Goal: Navigation & Orientation: Find specific page/section

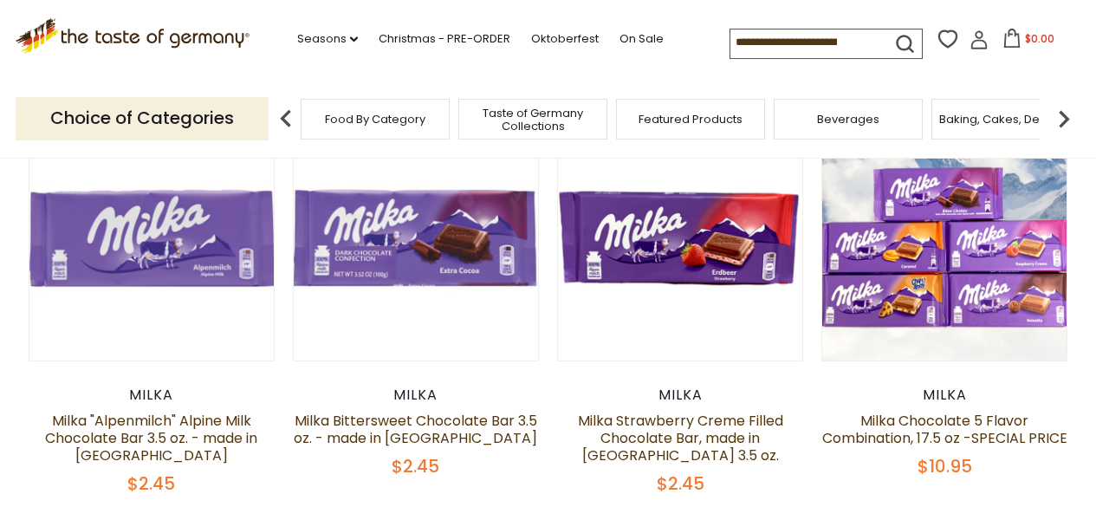
scroll to position [184, 0]
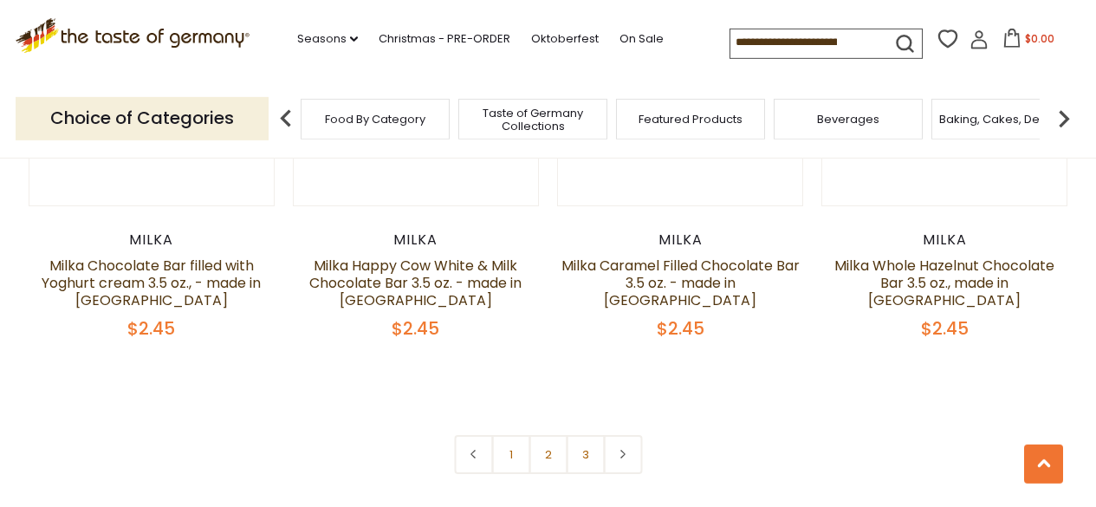
click at [498, 435] on link "1" at bounding box center [510, 454] width 39 height 39
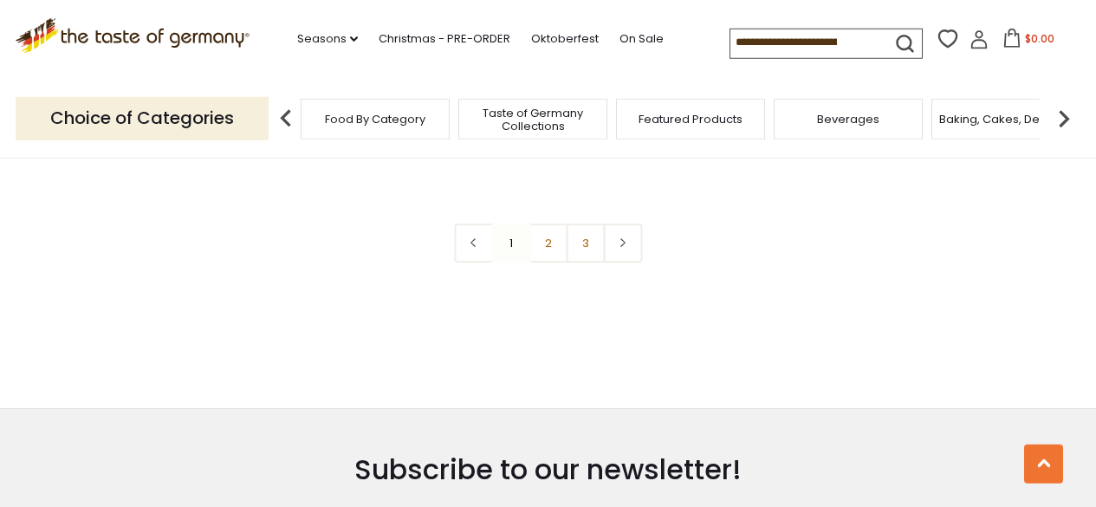
scroll to position [3984, 0]
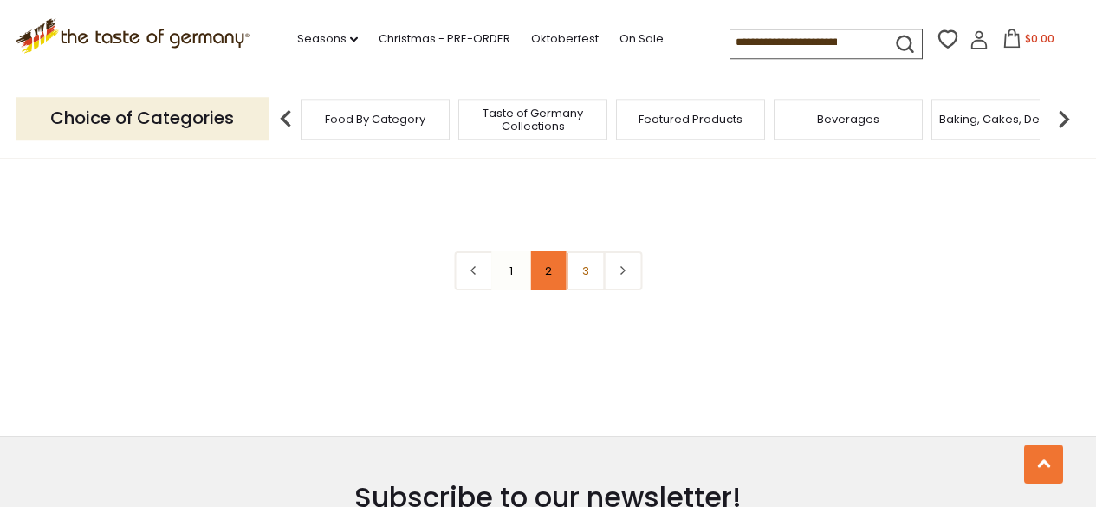
click at [541, 258] on link "2" at bounding box center [547, 270] width 39 height 39
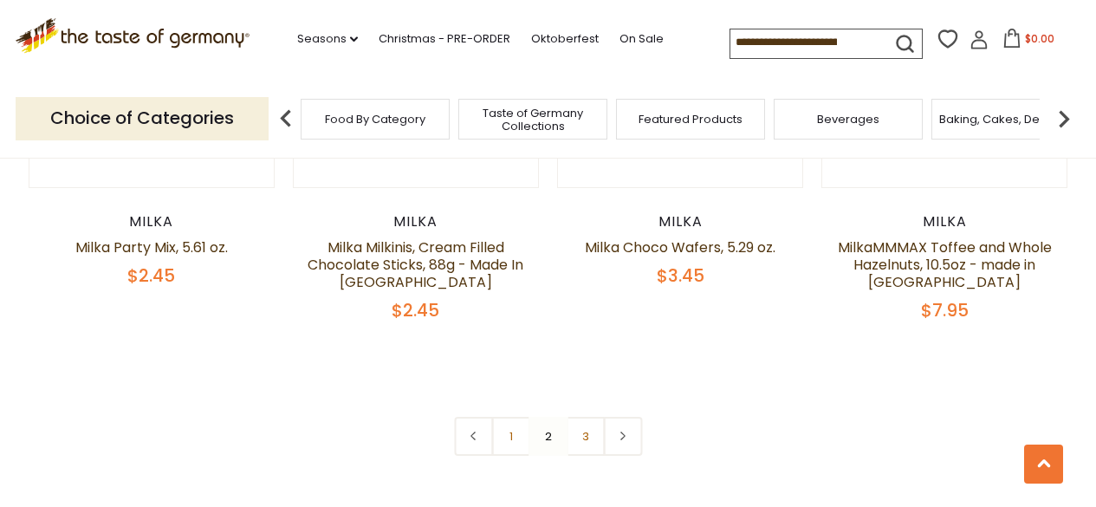
scroll to position [3861, 0]
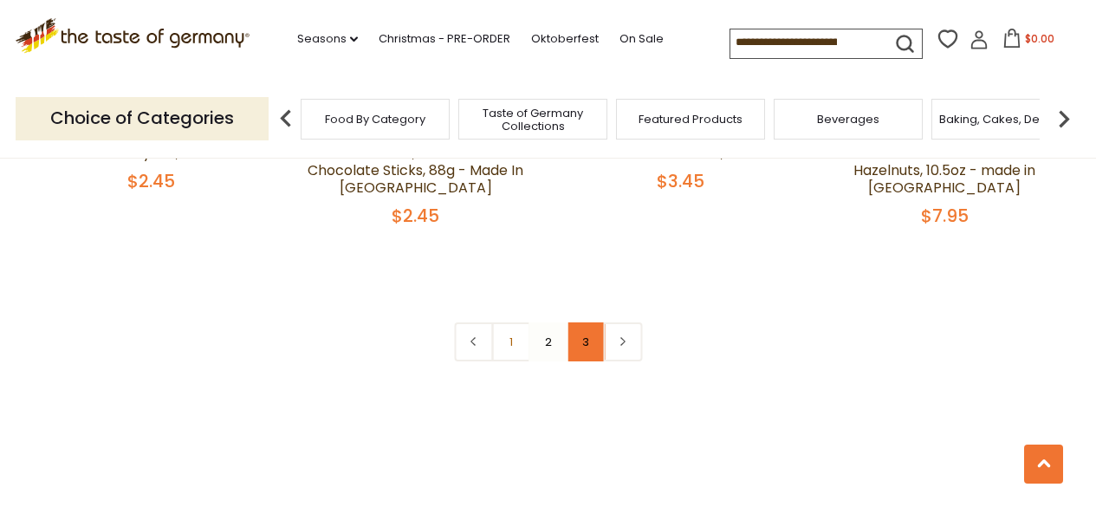
click at [590, 351] on link "3" at bounding box center [585, 341] width 39 height 39
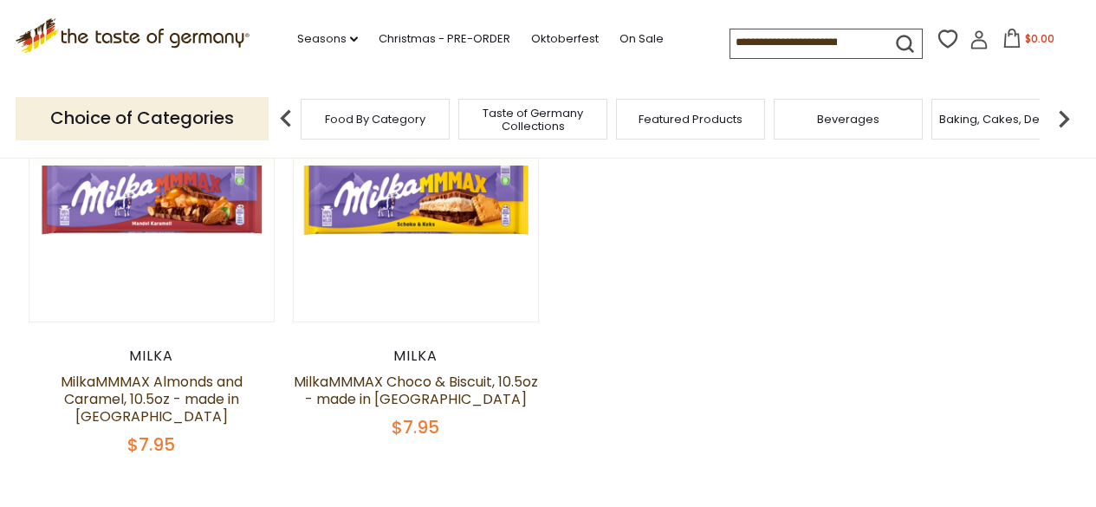
scroll to position [223, 0]
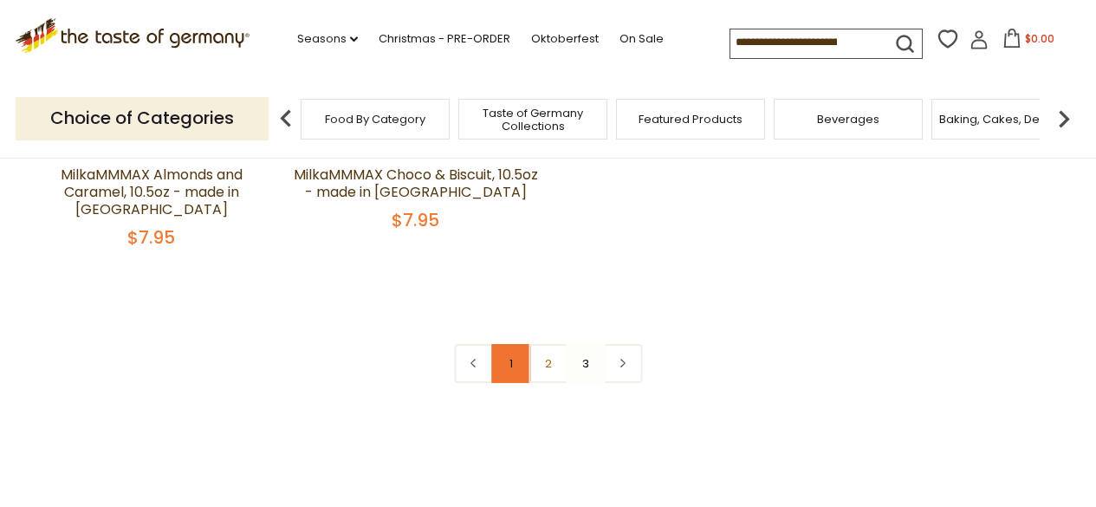
click at [511, 354] on link "1" at bounding box center [510, 363] width 39 height 39
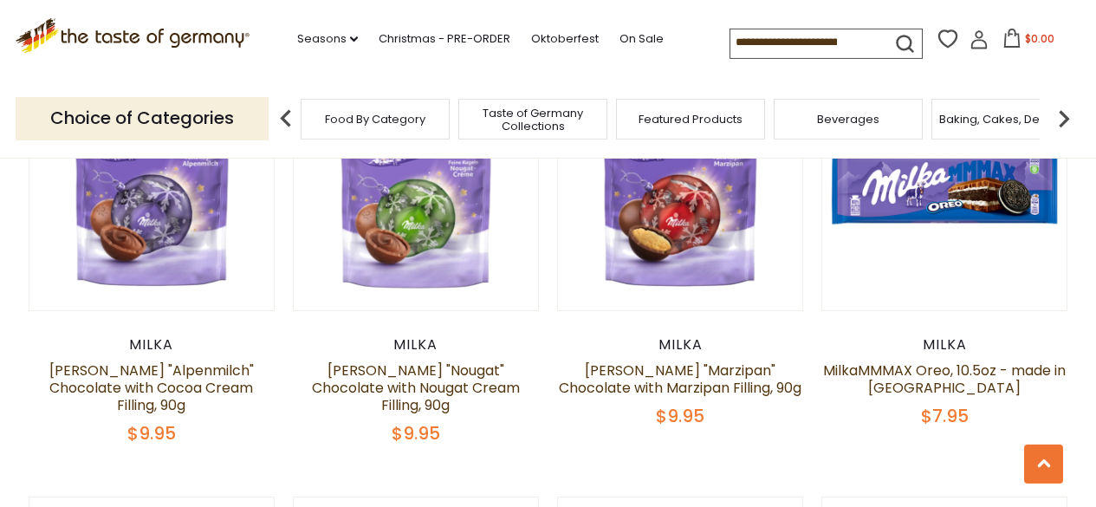
scroll to position [1087, 0]
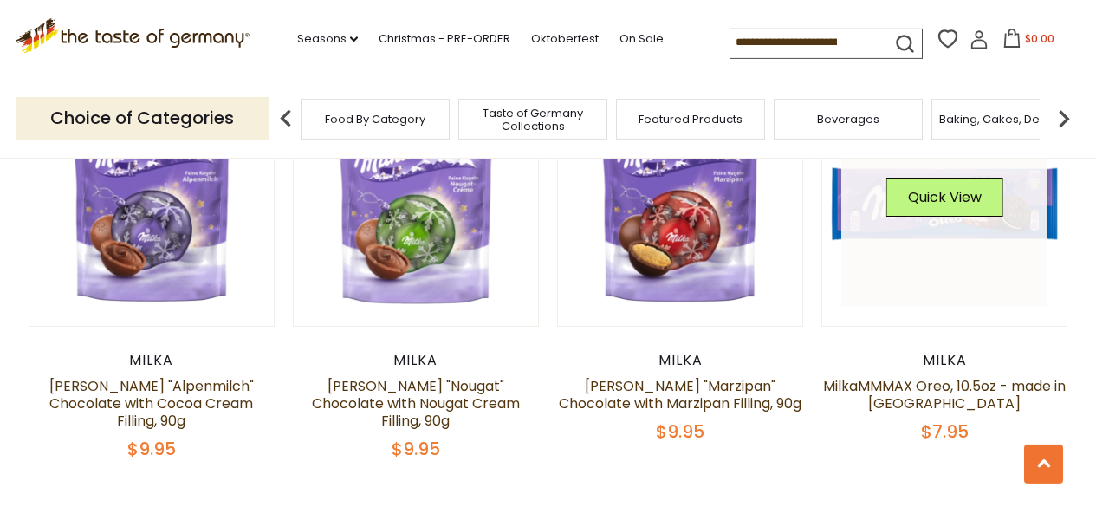
click at [965, 244] on link at bounding box center [944, 203] width 206 height 206
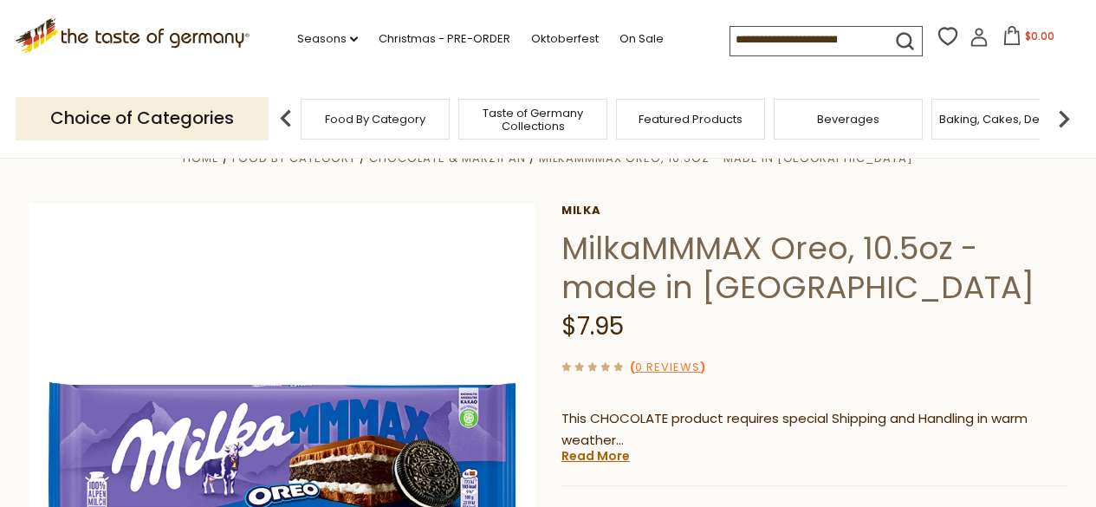
scroll to position [23, 0]
